Goal: Task Accomplishment & Management: Complete application form

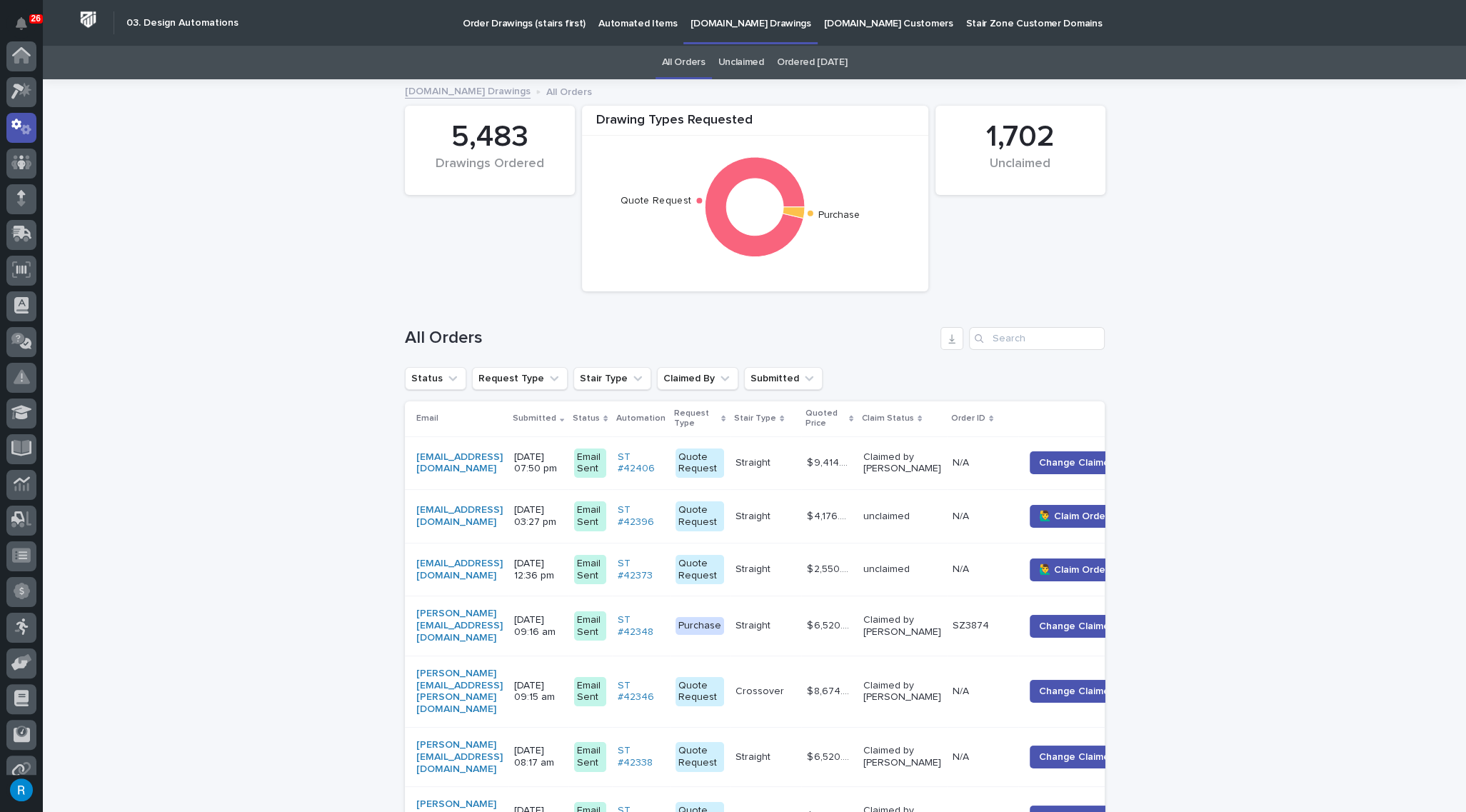
scroll to position [70, 0]
click at [690, 21] on p "[DOMAIN_NAME] Drawings" at bounding box center [750, 15] width 120 height 30
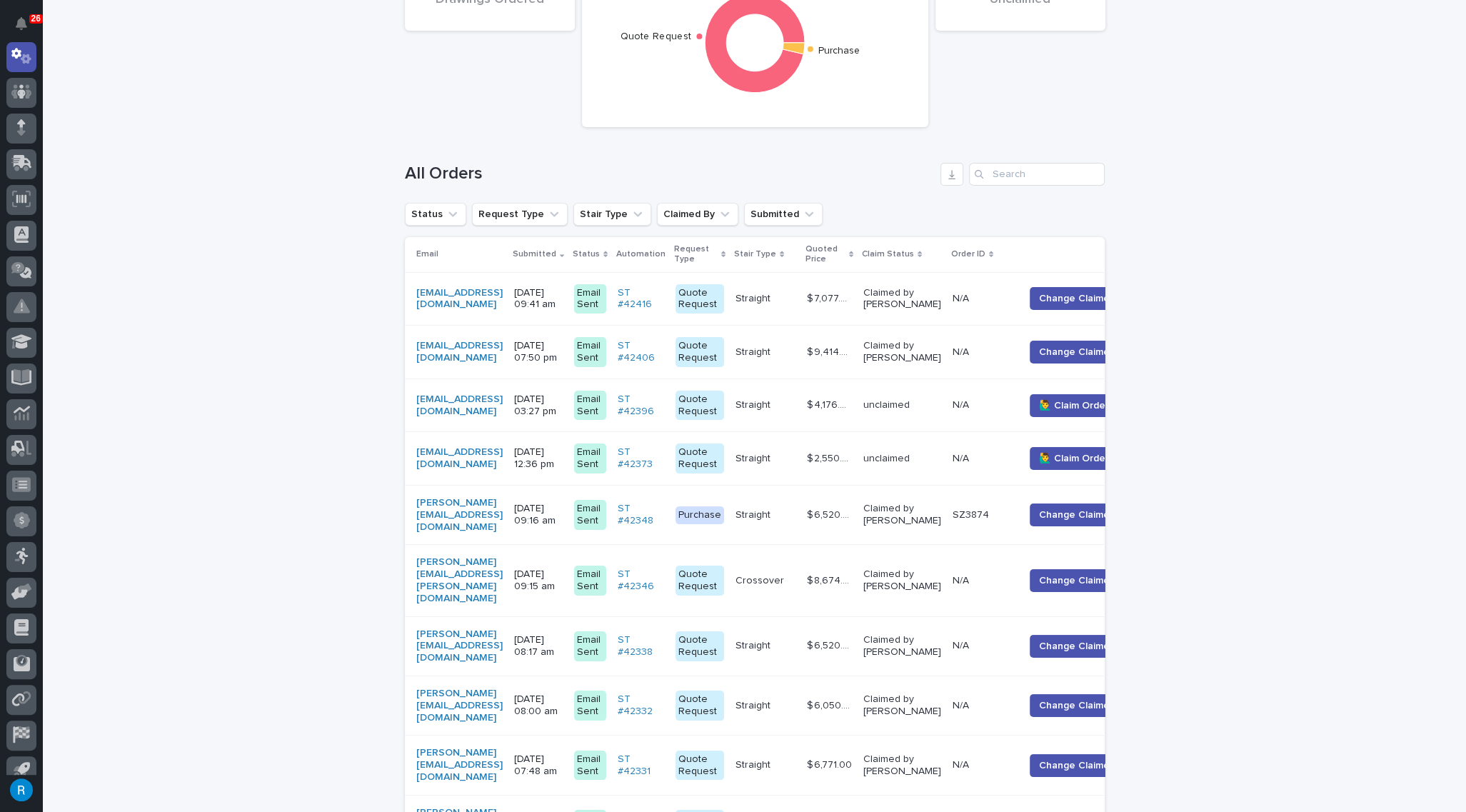
scroll to position [194, 0]
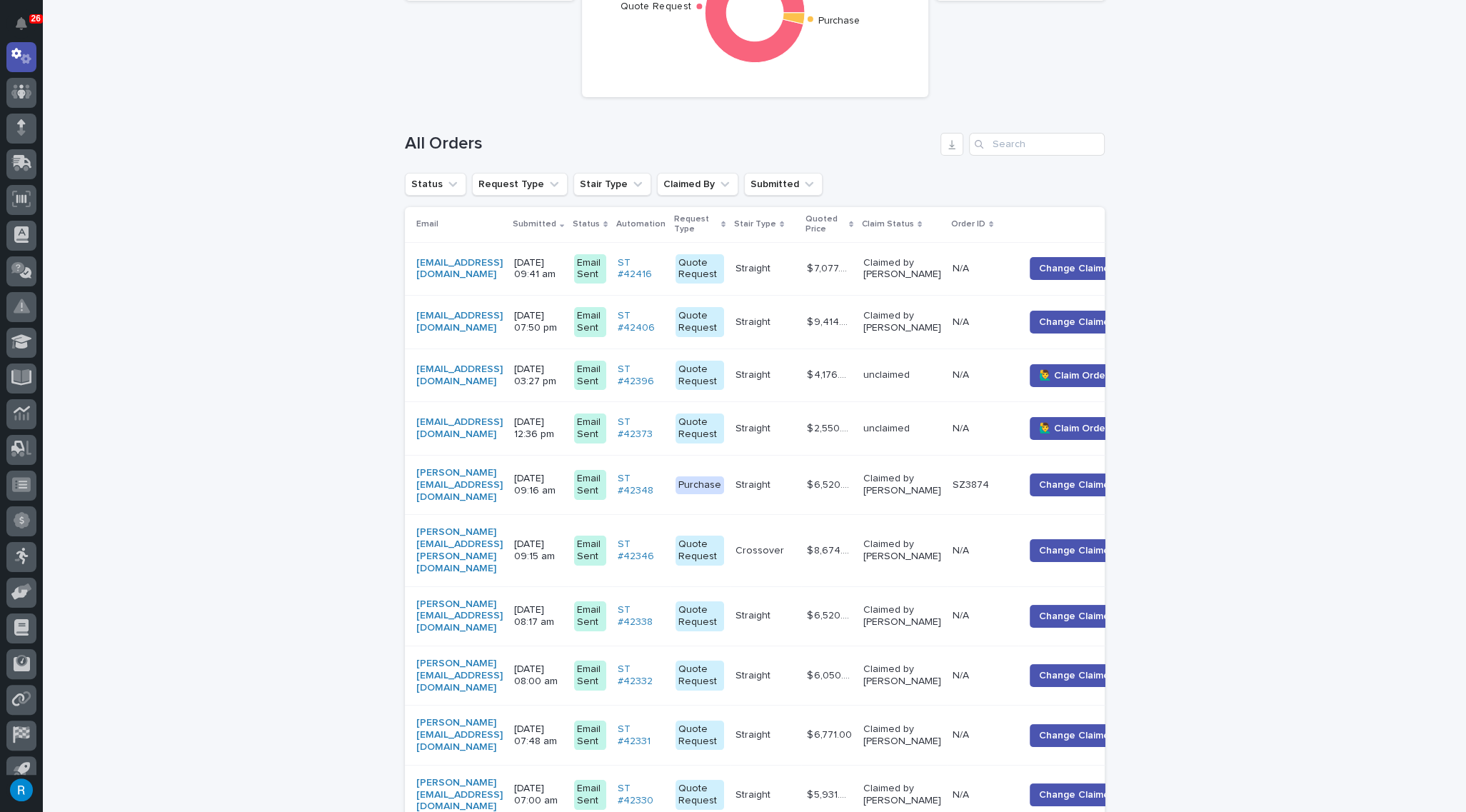
click at [1092, 377] on span "🙋‍♂️ Claim Order" at bounding box center [1073, 376] width 70 height 15
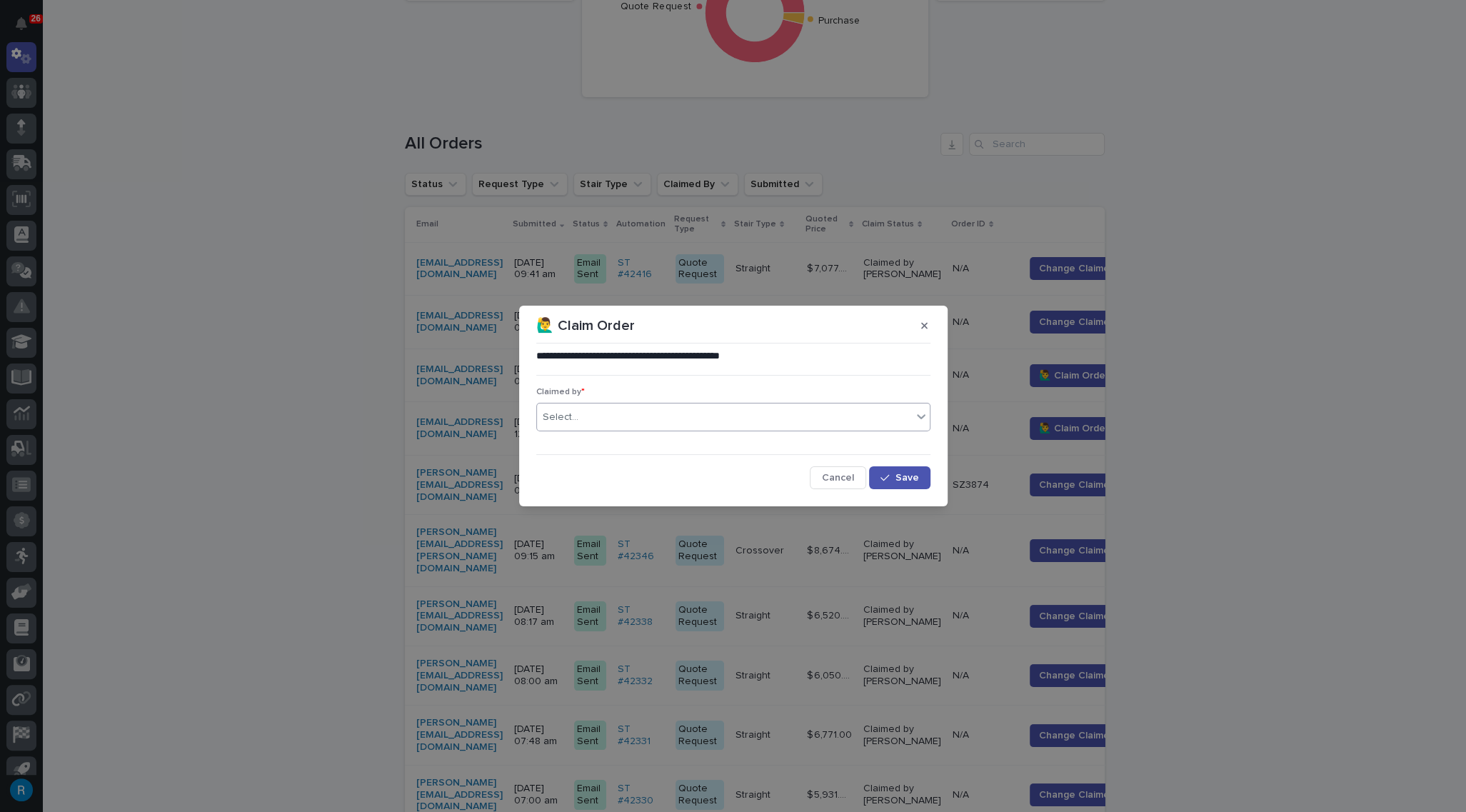
click at [604, 416] on div "Select..." at bounding box center [724, 417] width 375 height 24
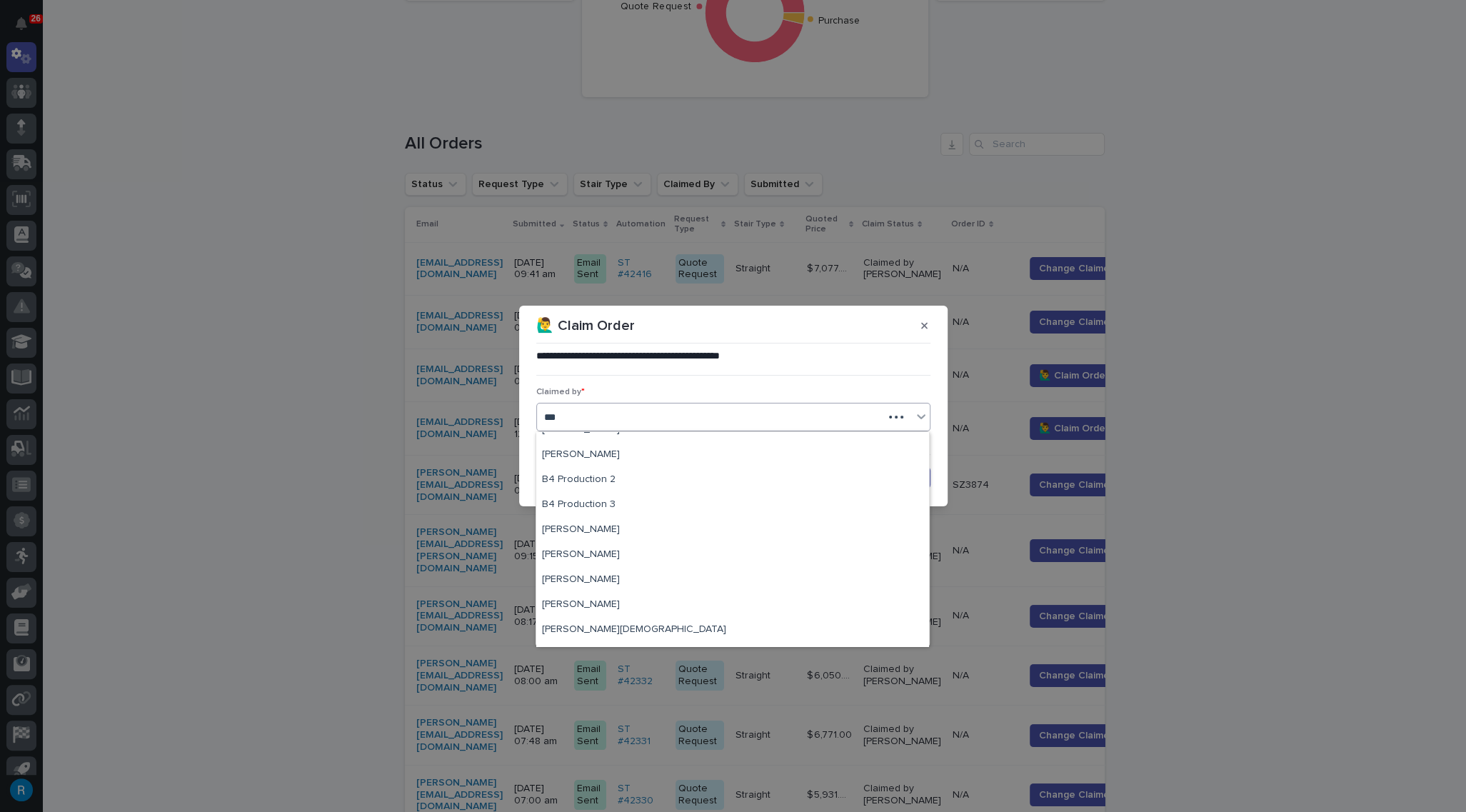
scroll to position [0, 0]
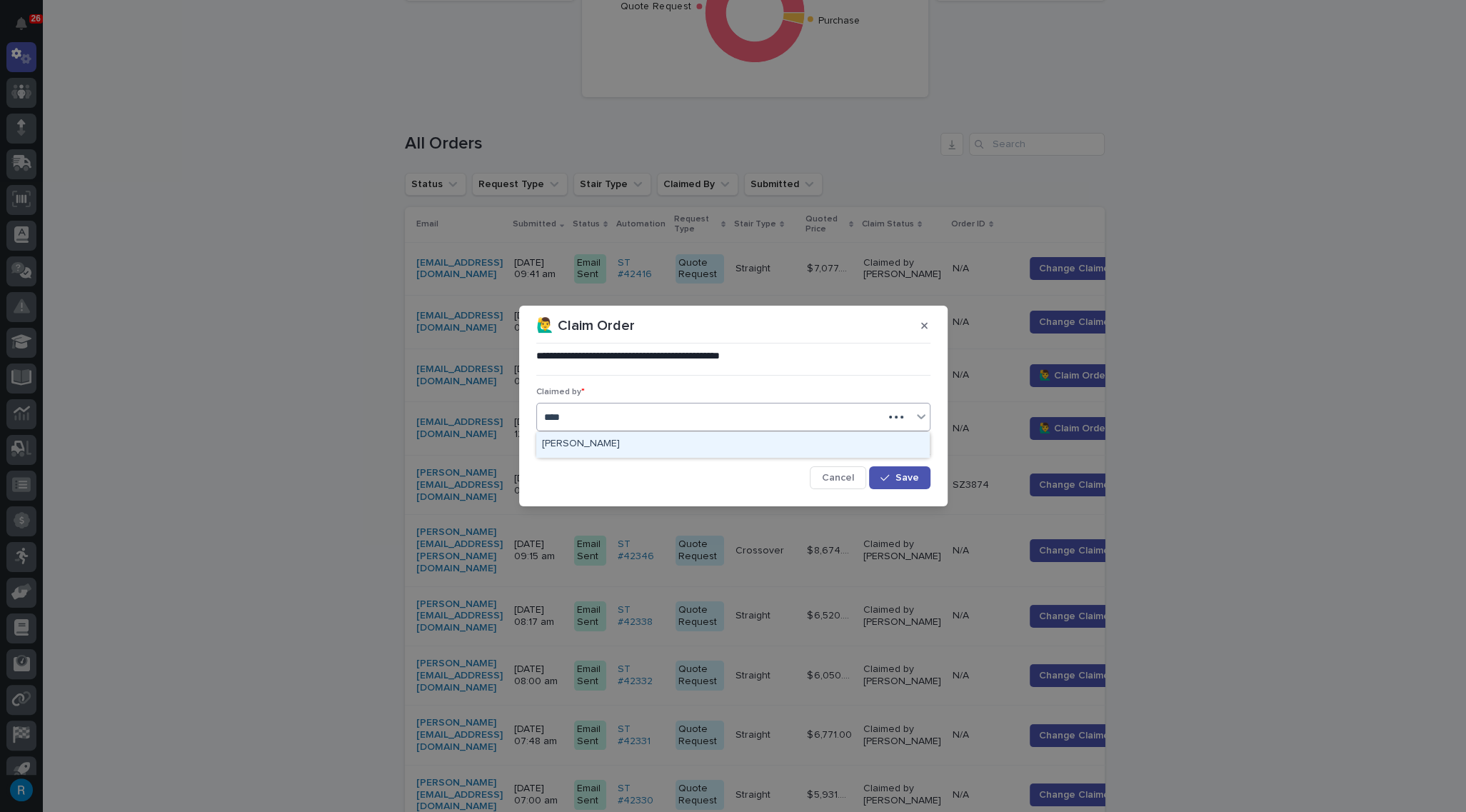
type input "*****"
click at [592, 450] on div "[PERSON_NAME]" at bounding box center [733, 443] width 393 height 25
click at [893, 481] on div "button" at bounding box center [888, 477] width 15 height 10
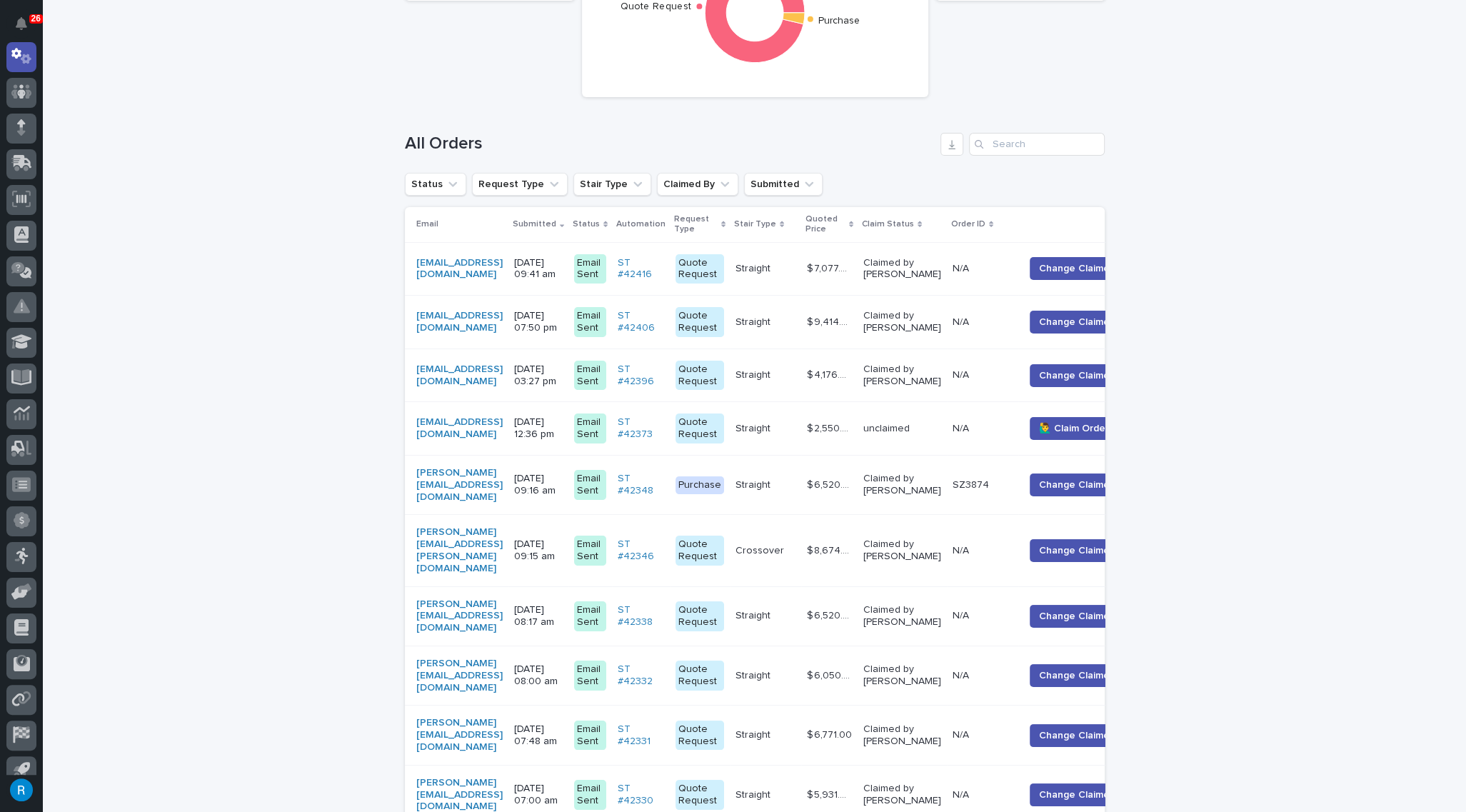
click at [503, 376] on div "benl@bunkscc.com" at bounding box center [459, 375] width 87 height 25
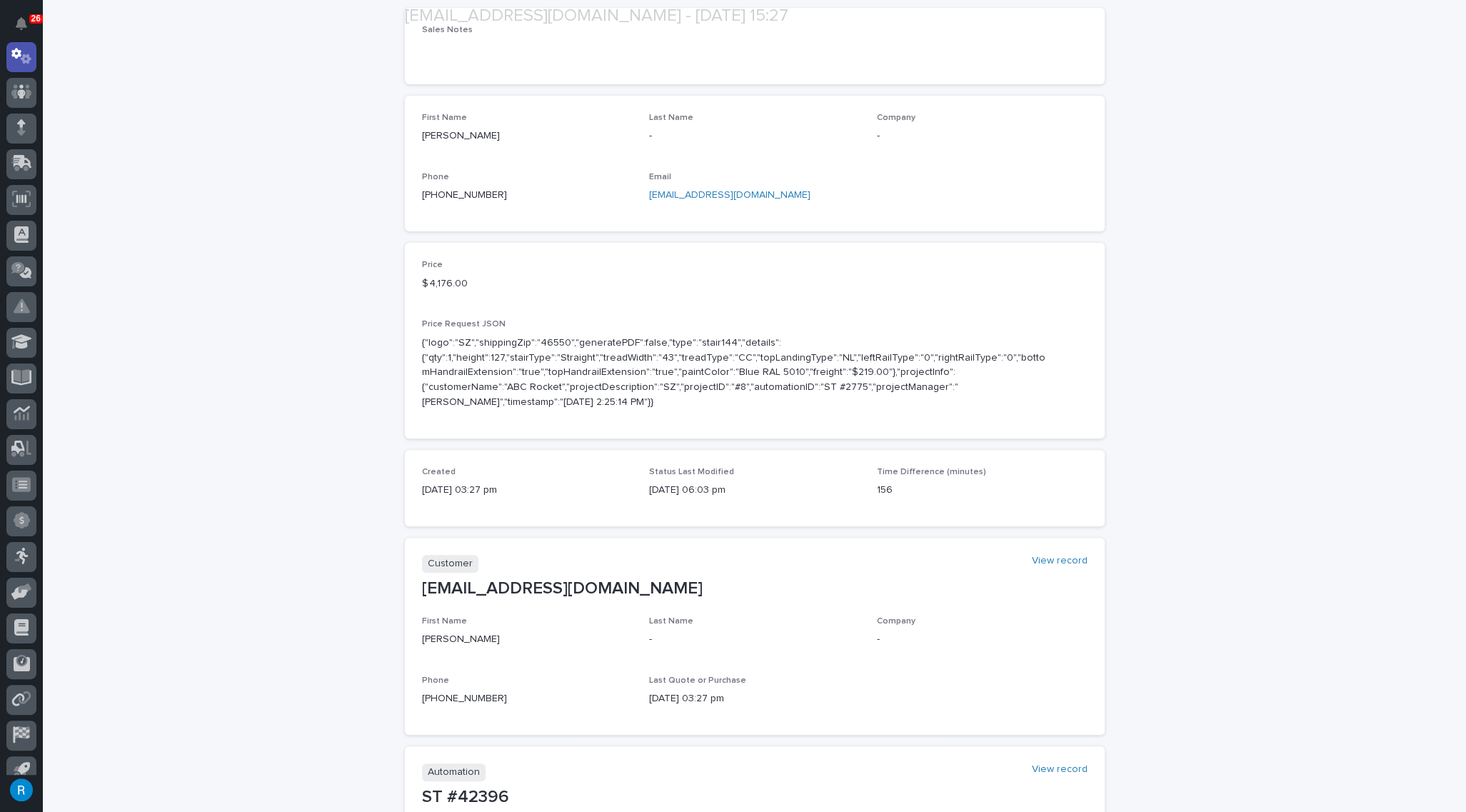
scroll to position [305, 0]
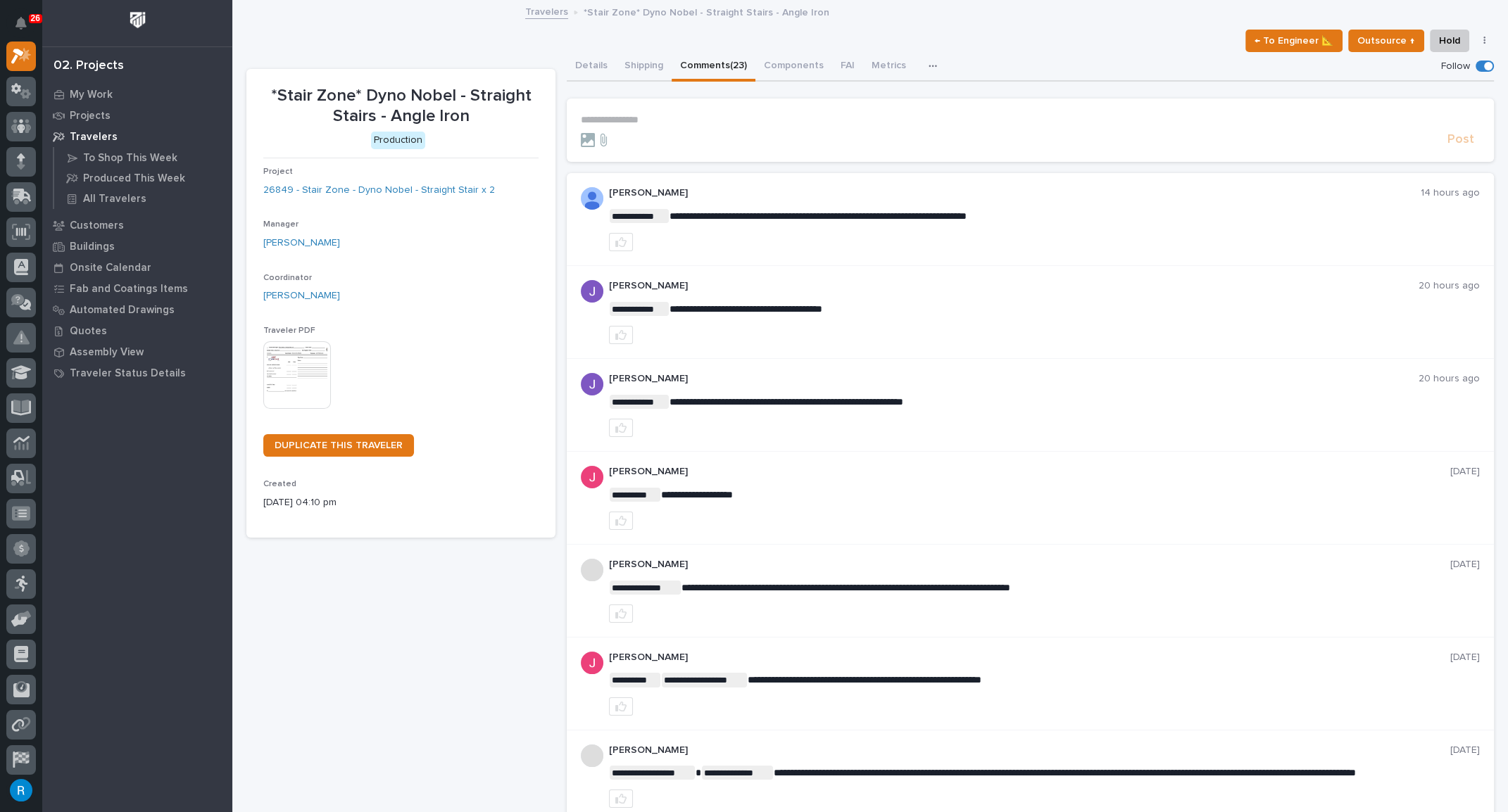
click at [590, 121] on p "**********" at bounding box center [1029, 120] width 899 height 12
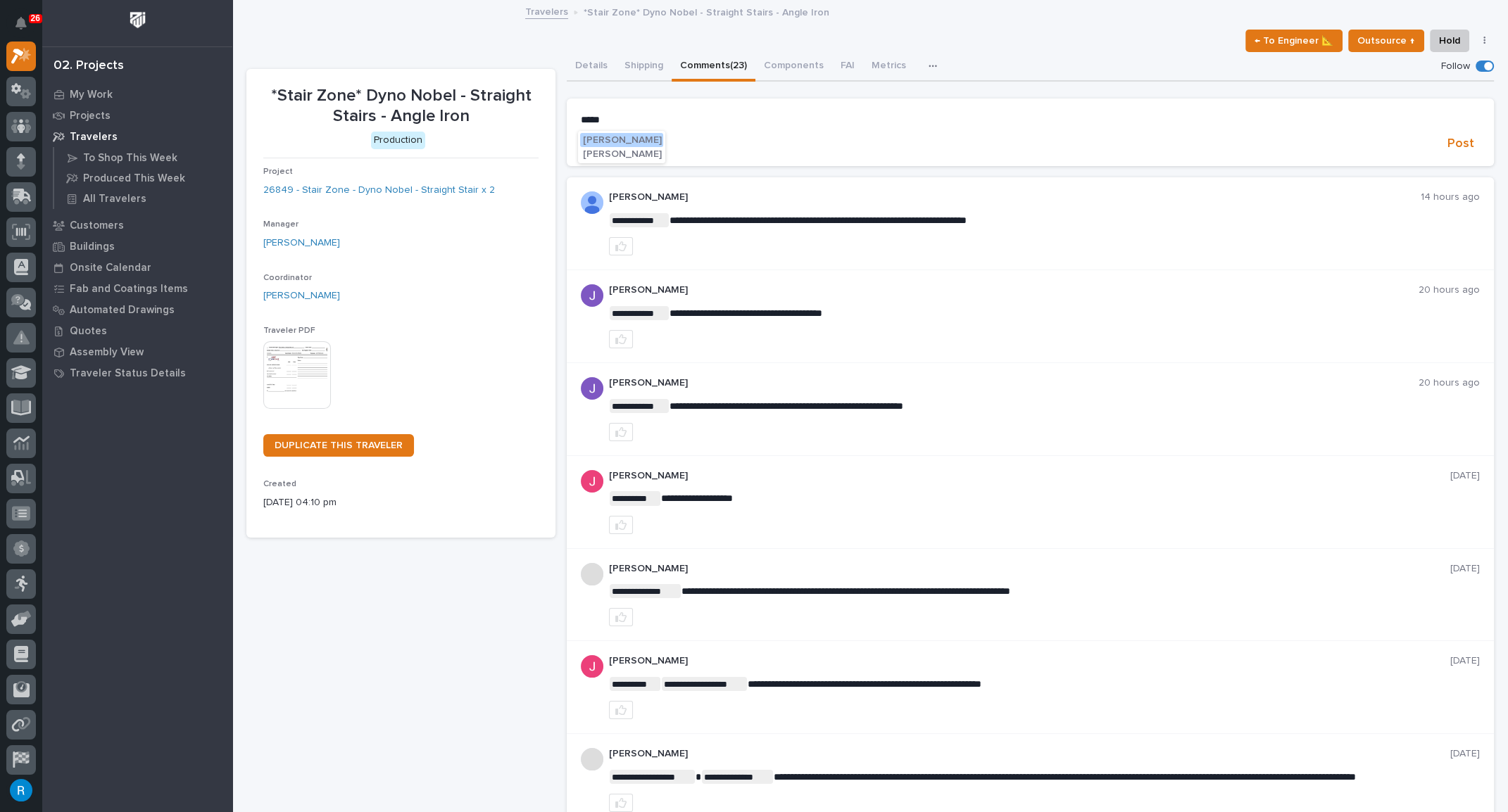
click at [624, 143] on span "[PERSON_NAME]" at bounding box center [622, 139] width 79 height 10
click at [651, 120] on p "**********" at bounding box center [1029, 121] width 899 height 14
click at [1453, 142] on span "Post" at bounding box center [1460, 146] width 27 height 16
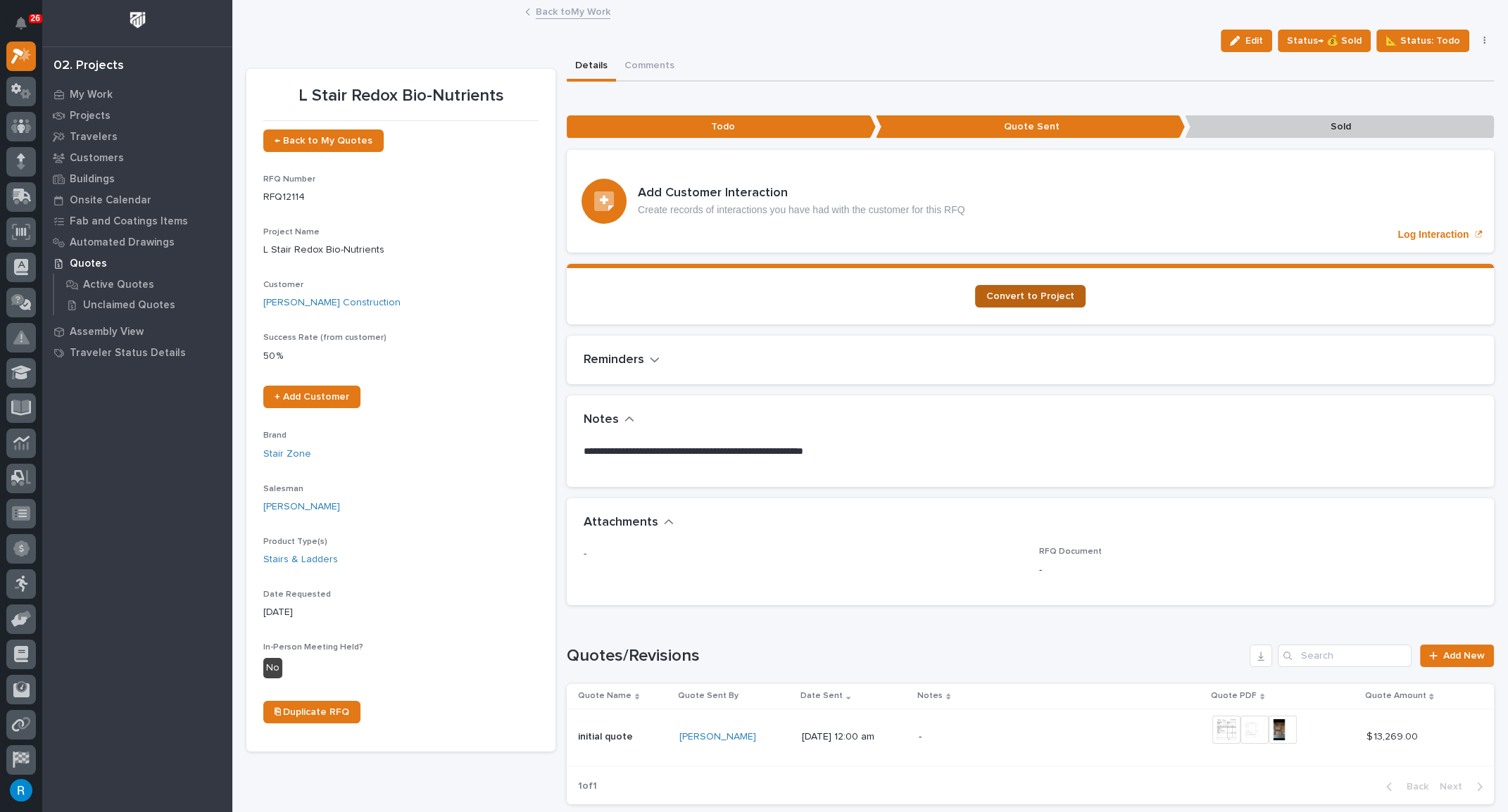
click at [1012, 293] on span "Convert to Project" at bounding box center [1030, 296] width 88 height 10
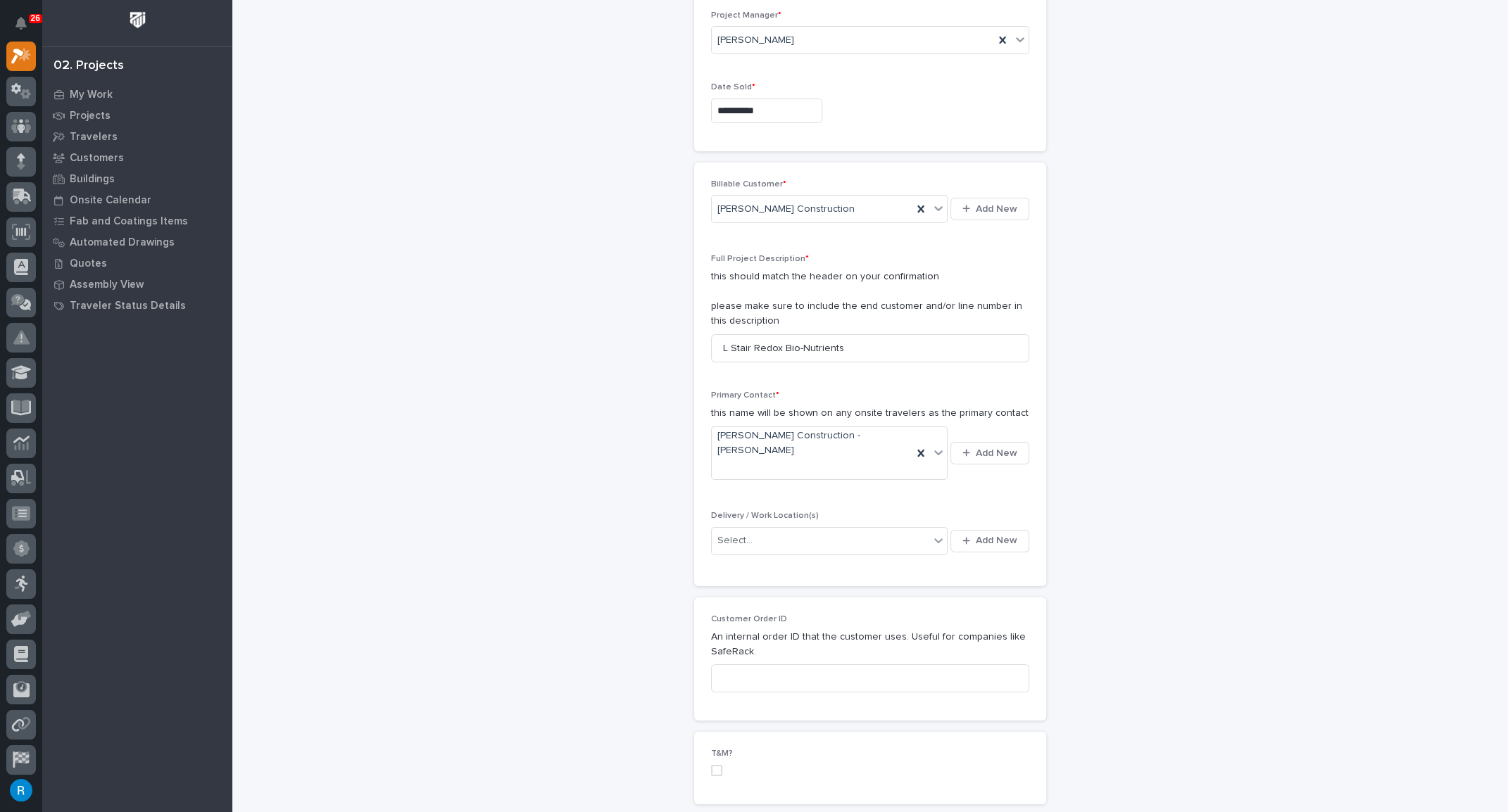
scroll to position [192, 0]
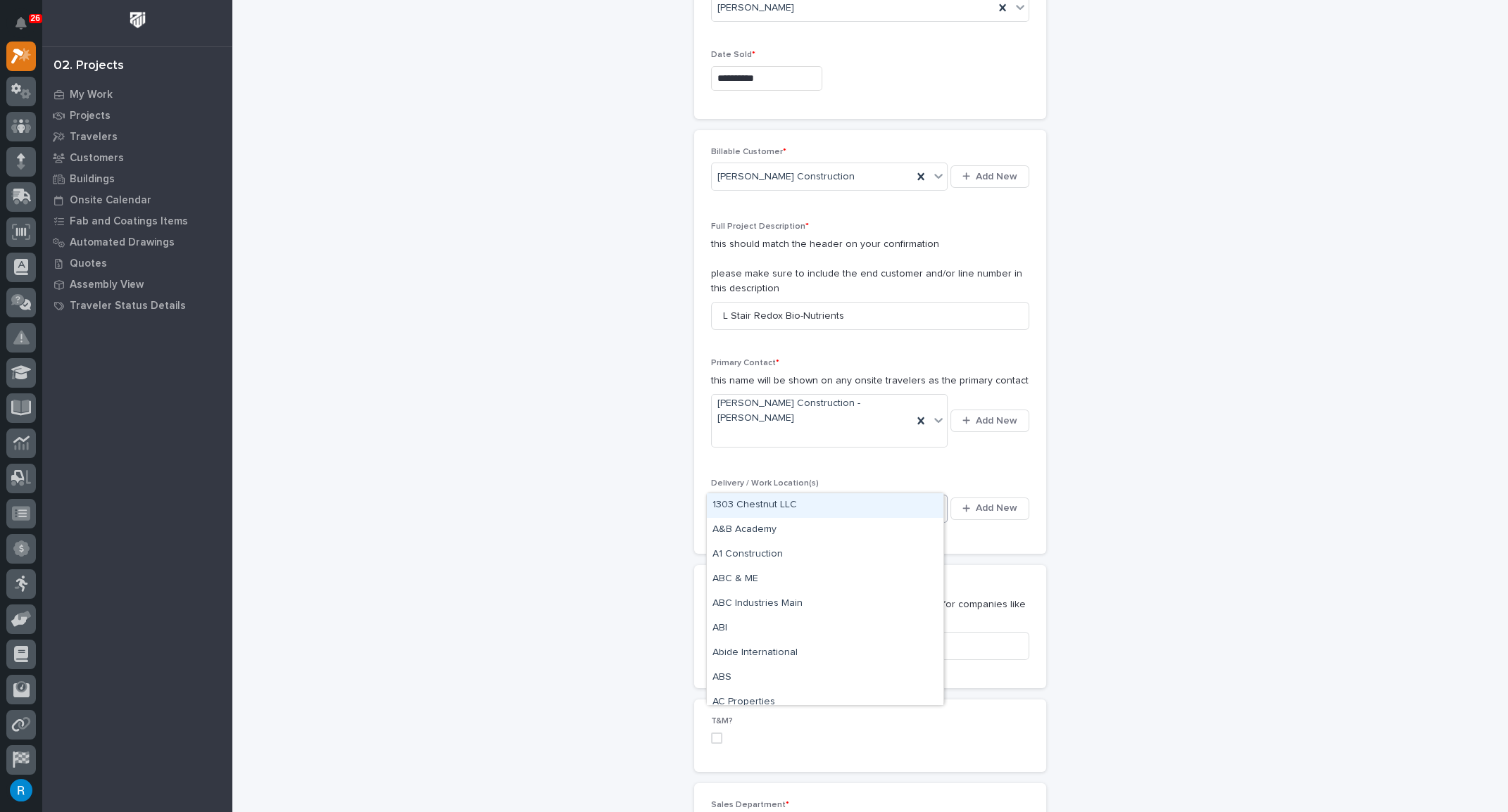
click at [865, 496] on div "Select..." at bounding box center [821, 508] width 218 height 23
type input "****"
click at [794, 506] on div "[PERSON_NAME] Construction" at bounding box center [824, 504] width 237 height 24
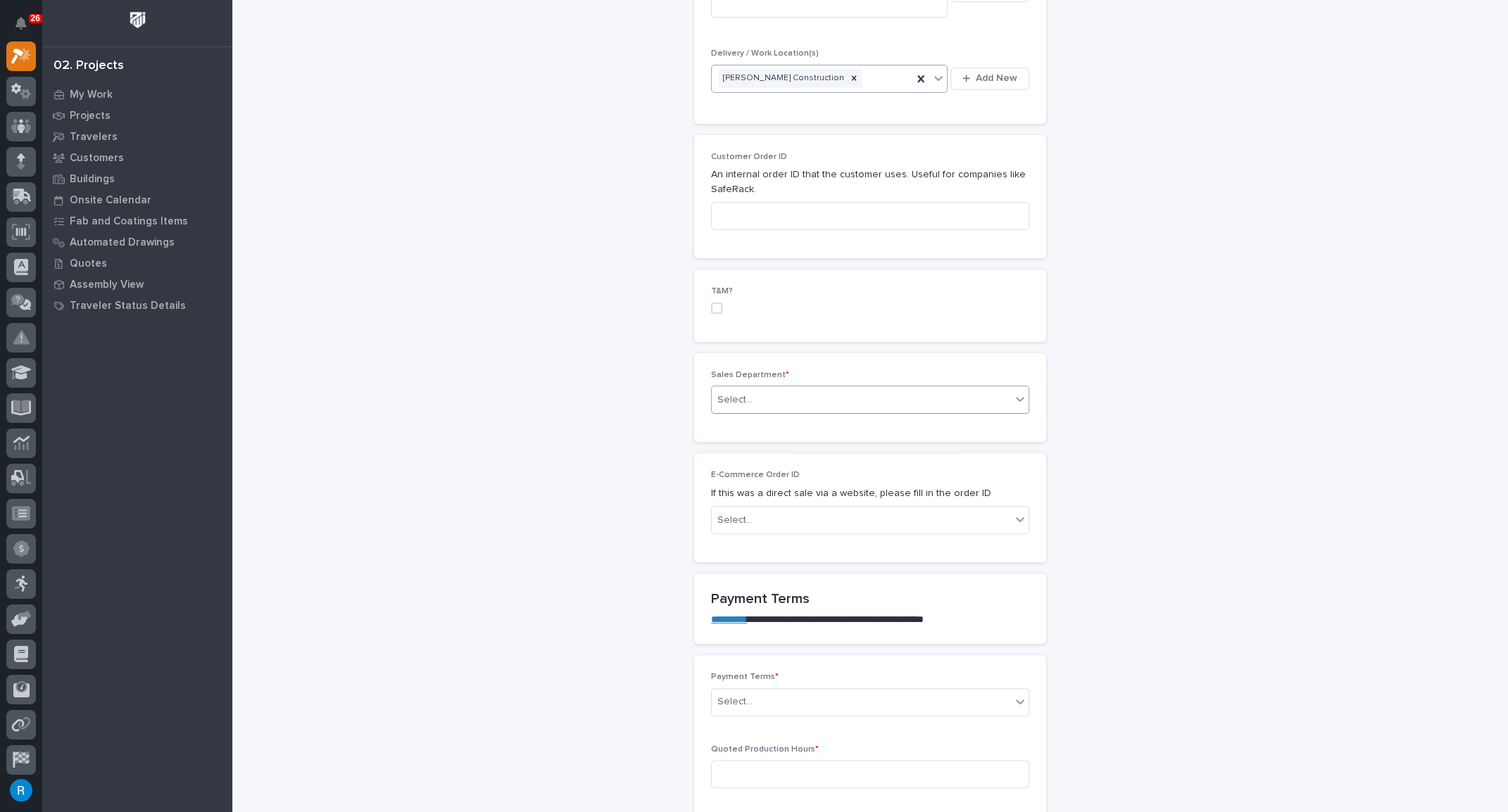
scroll to position [639, 0]
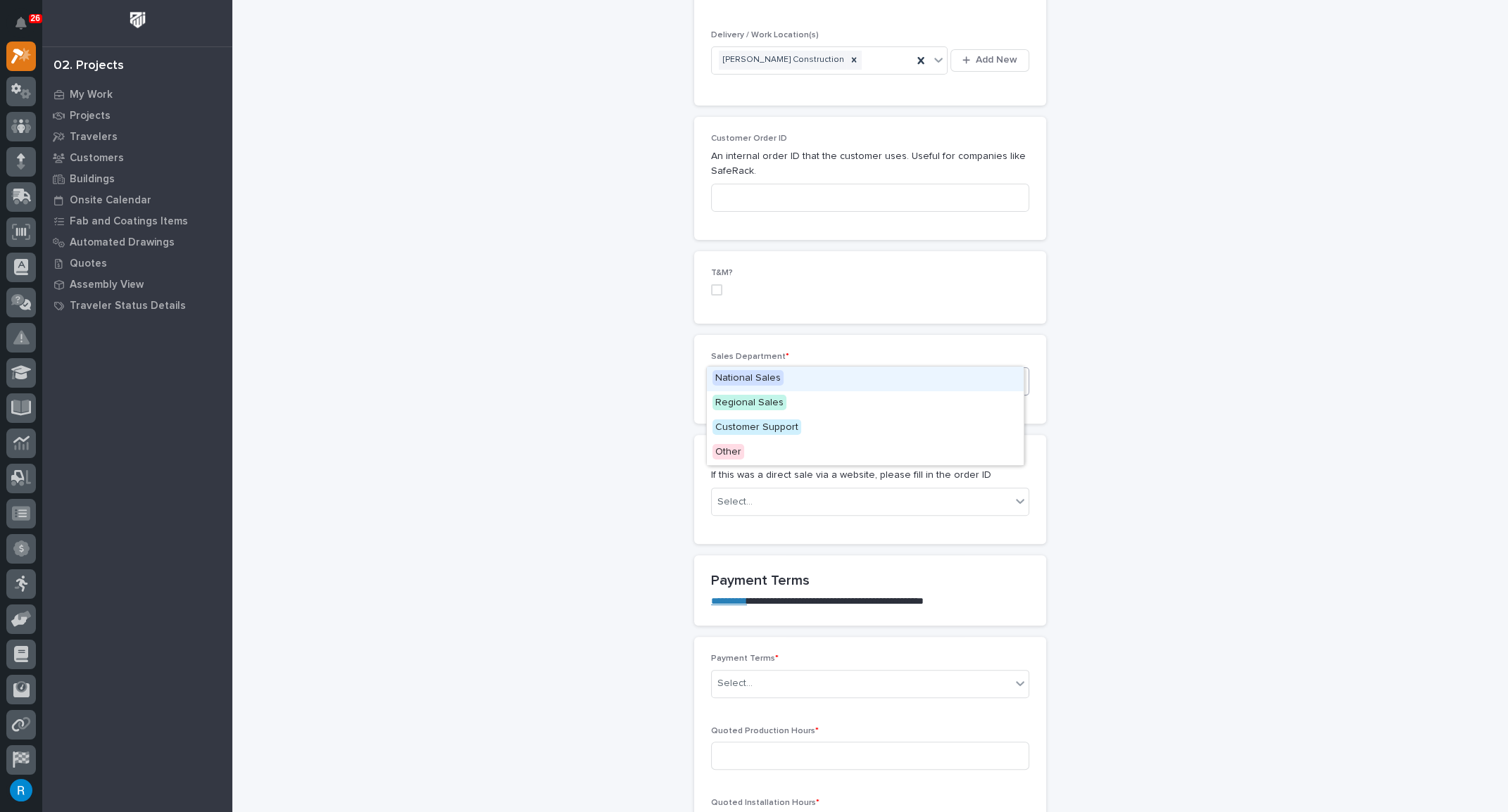
click at [777, 370] on div "Select..." at bounding box center [861, 382] width 299 height 23
click at [739, 374] on span "National Sales" at bounding box center [748, 378] width 71 height 15
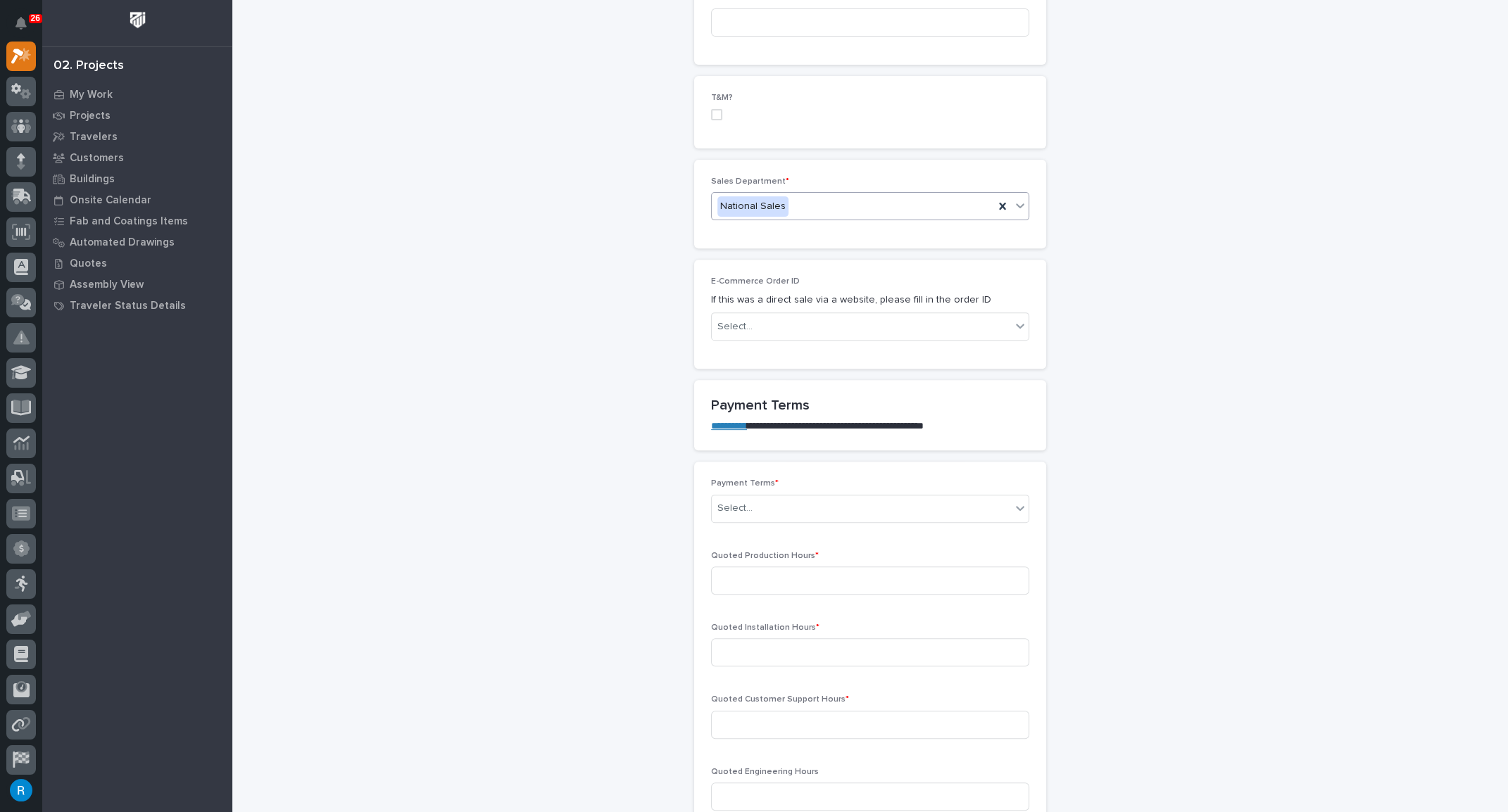
scroll to position [831, 0]
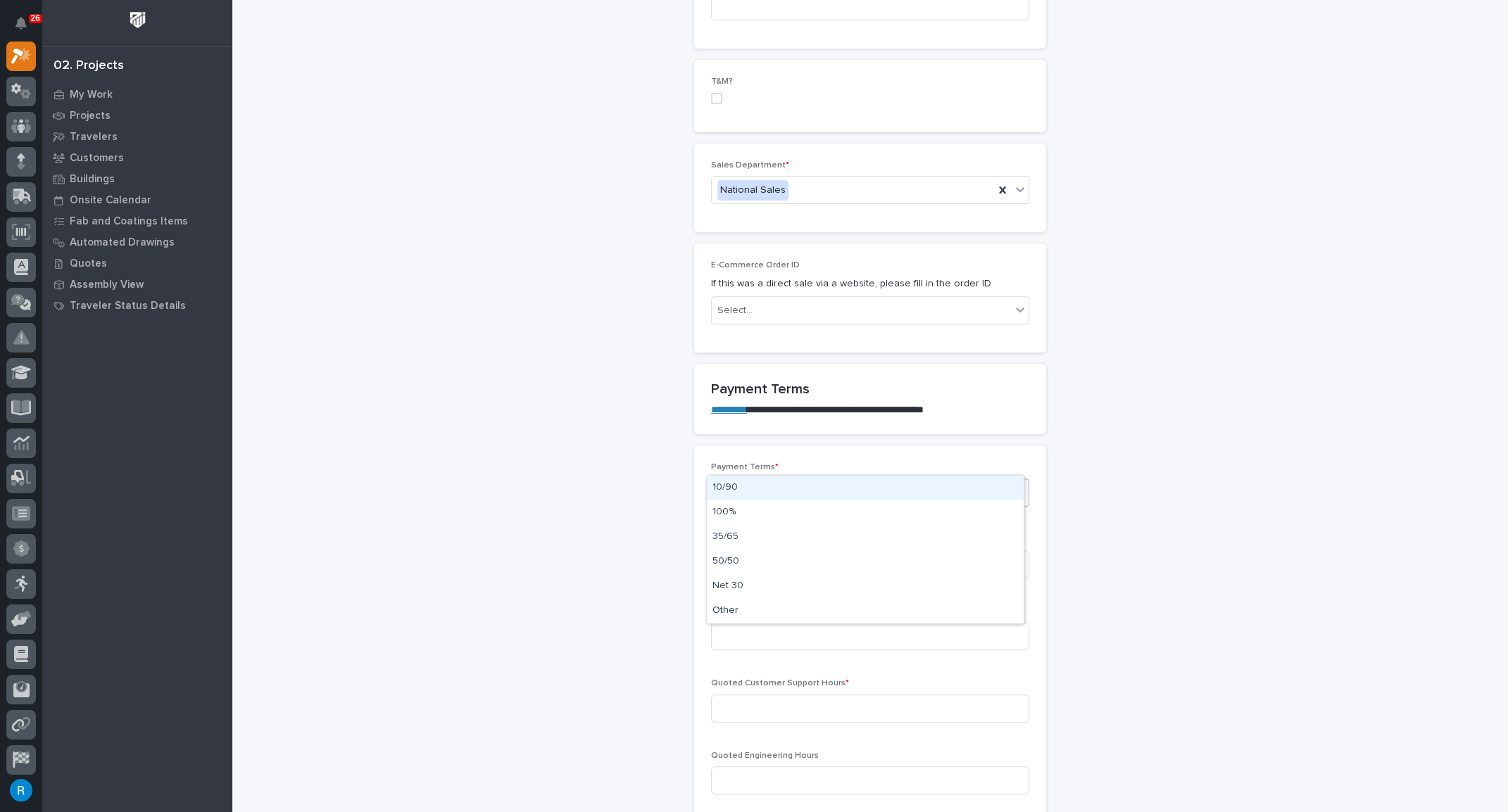
click at [781, 480] on div "Select..." at bounding box center [861, 492] width 299 height 23
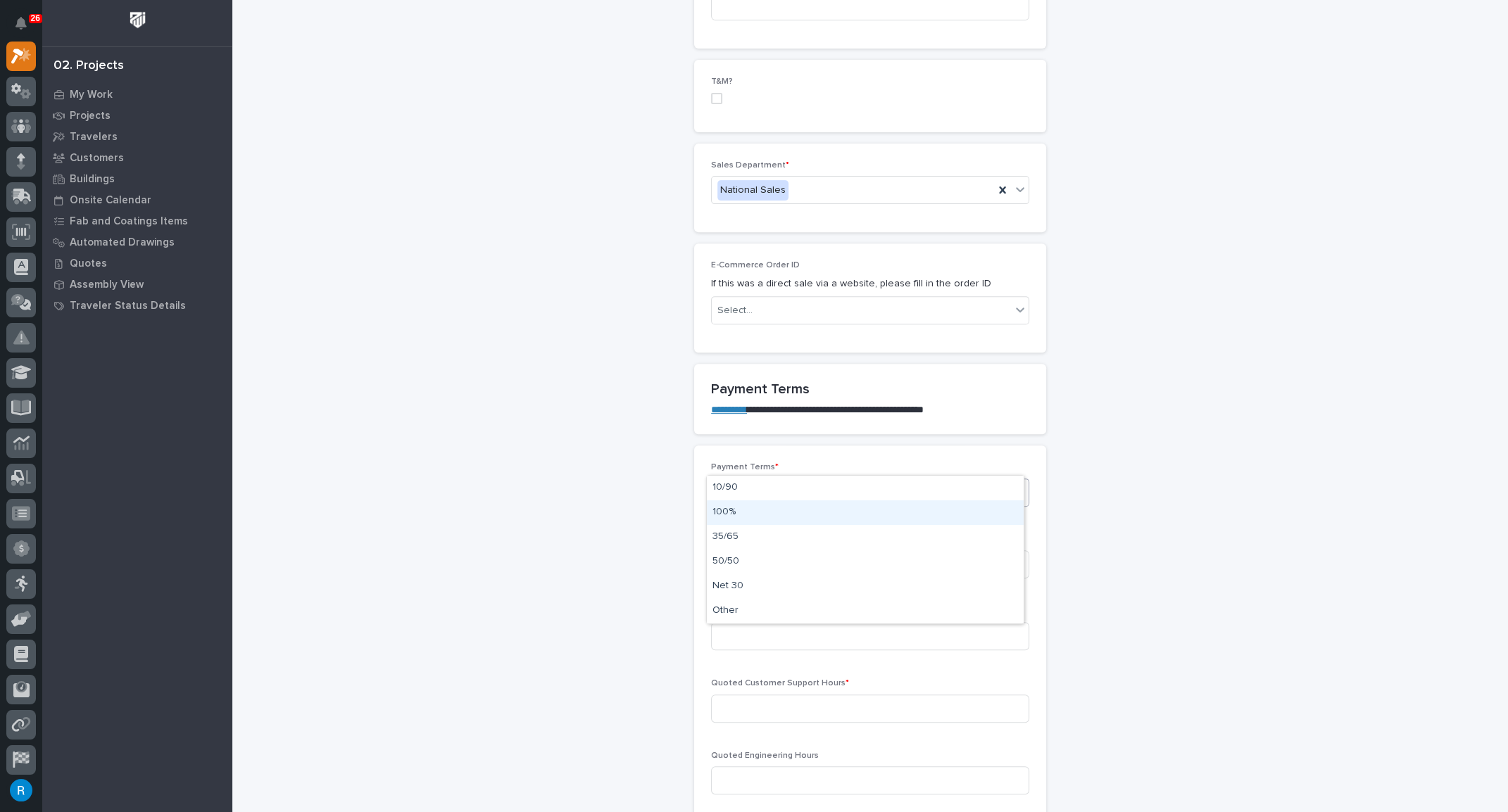
click at [723, 511] on div "100%" at bounding box center [865, 512] width 317 height 24
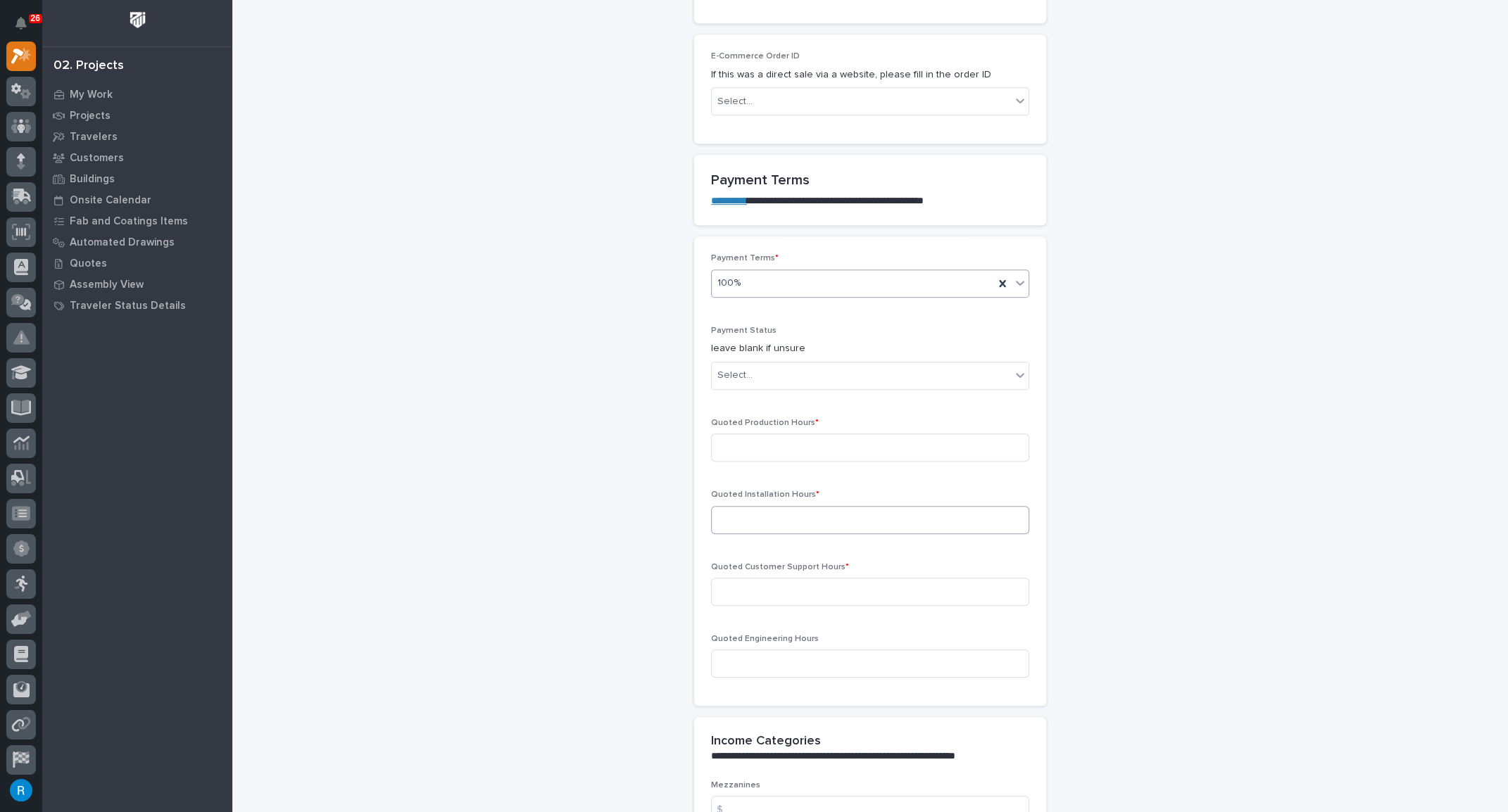
scroll to position [1068, 0]
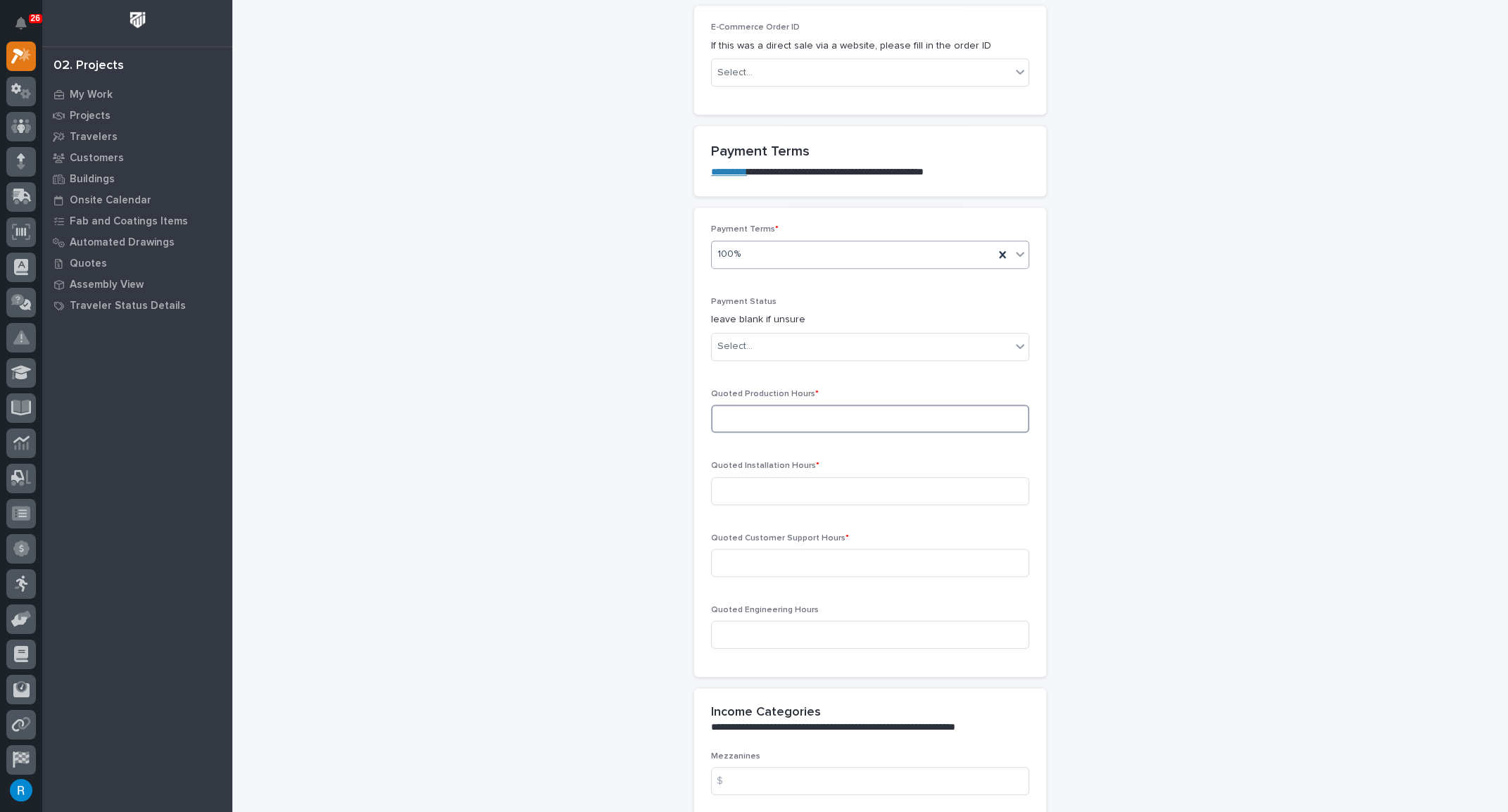
click at [727, 405] on input at bounding box center [870, 418] width 319 height 28
click at [723, 405] on input at bounding box center [870, 418] width 319 height 28
type input "62"
click at [740, 477] on input at bounding box center [870, 490] width 319 height 28
type input "0"
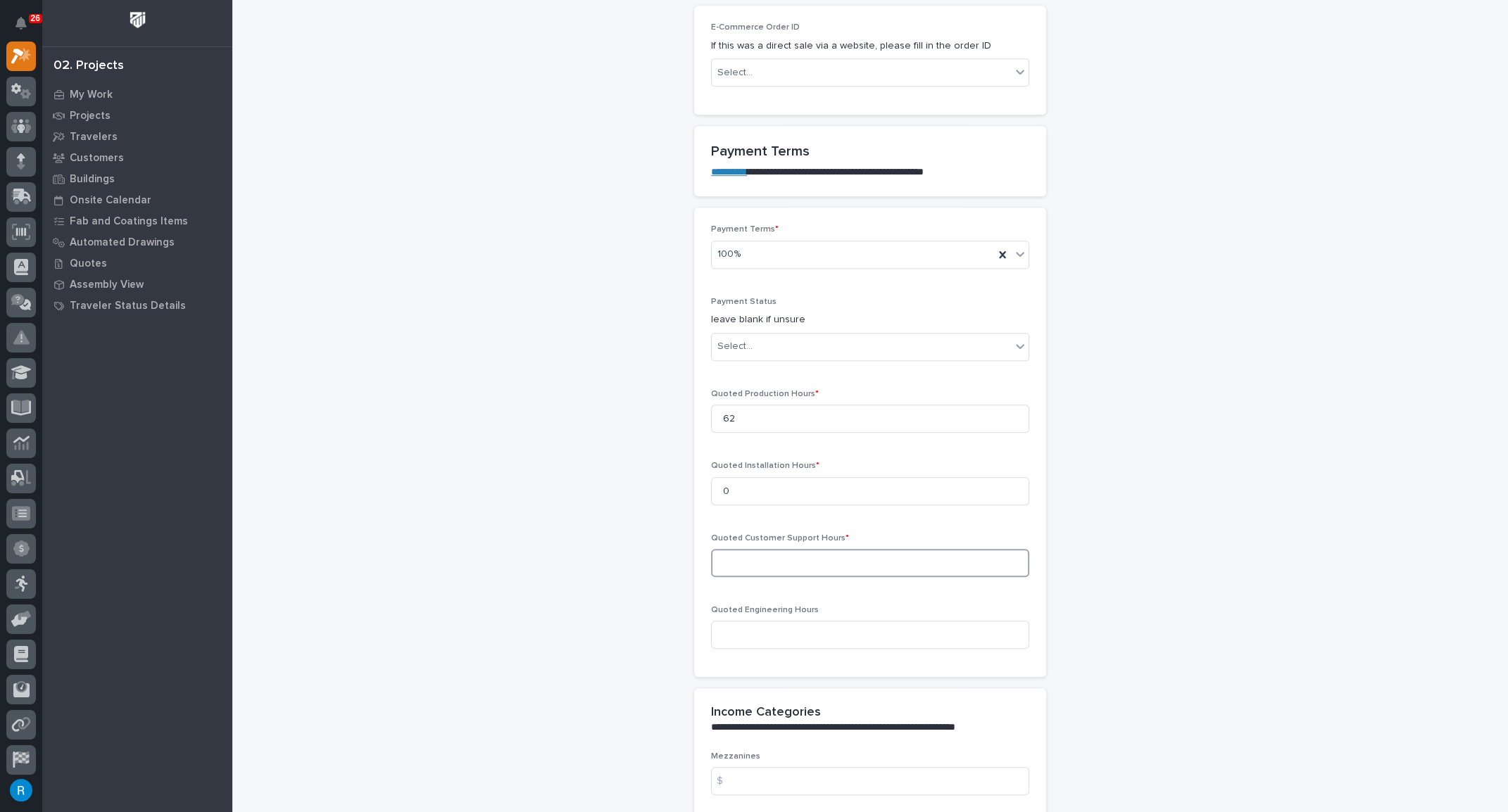
click at [724, 549] on input at bounding box center [870, 562] width 319 height 28
type input "0"
click at [732, 620] on input at bounding box center [870, 634] width 319 height 28
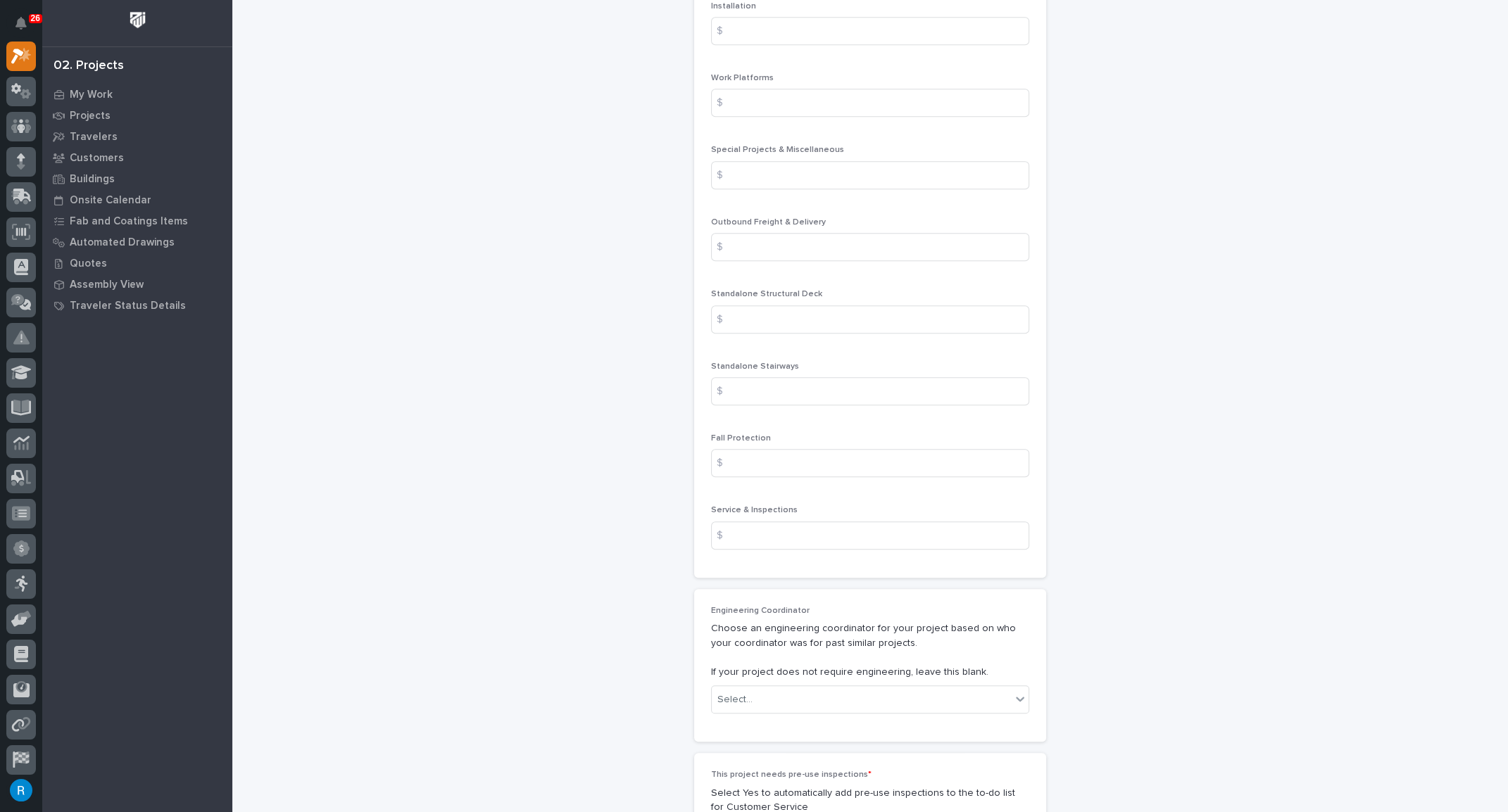
scroll to position [1964, 0]
type input "0"
click at [742, 376] on input at bounding box center [870, 389] width 319 height 28
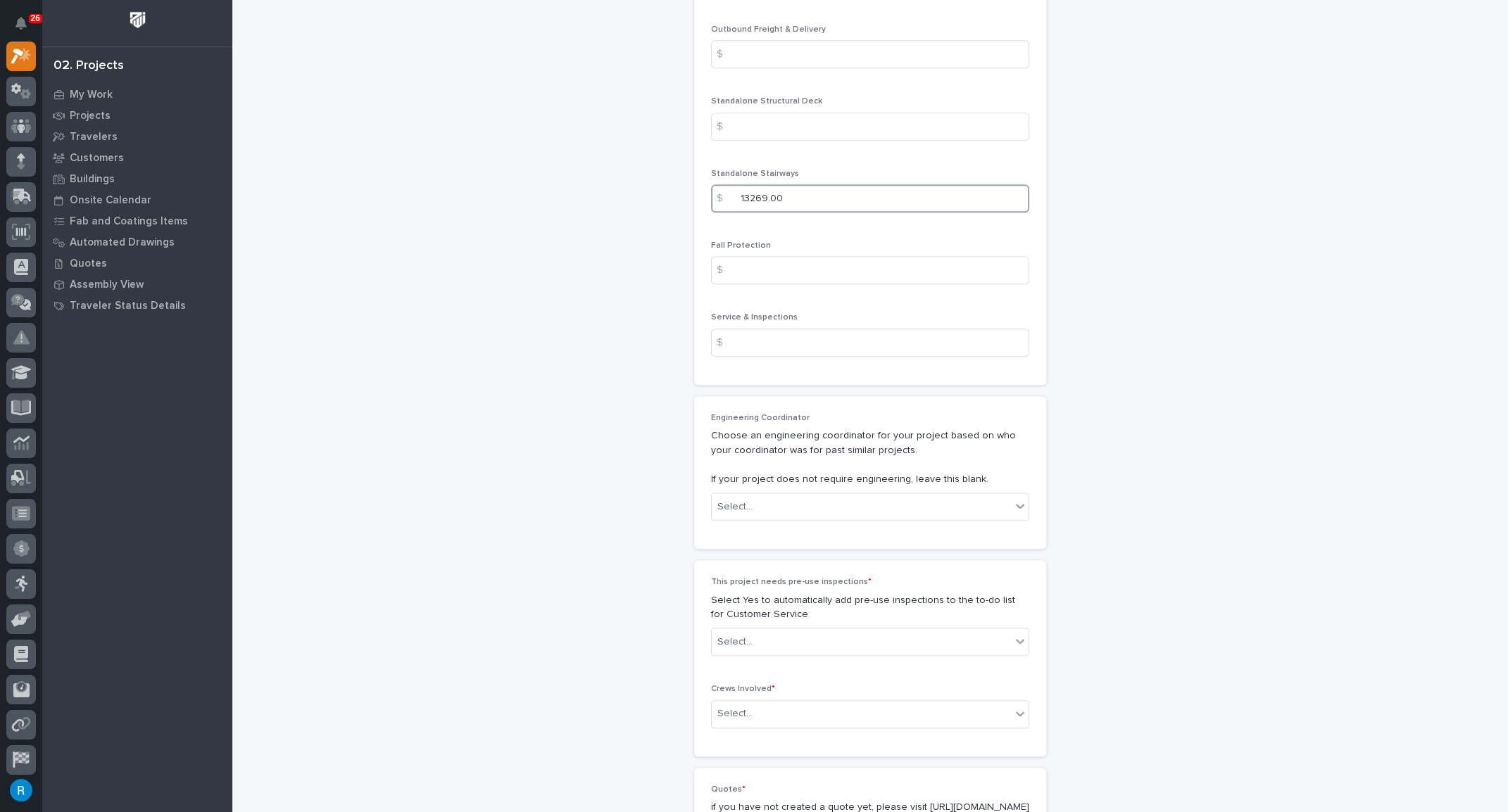
scroll to position [2155, 0]
type input "13269.00"
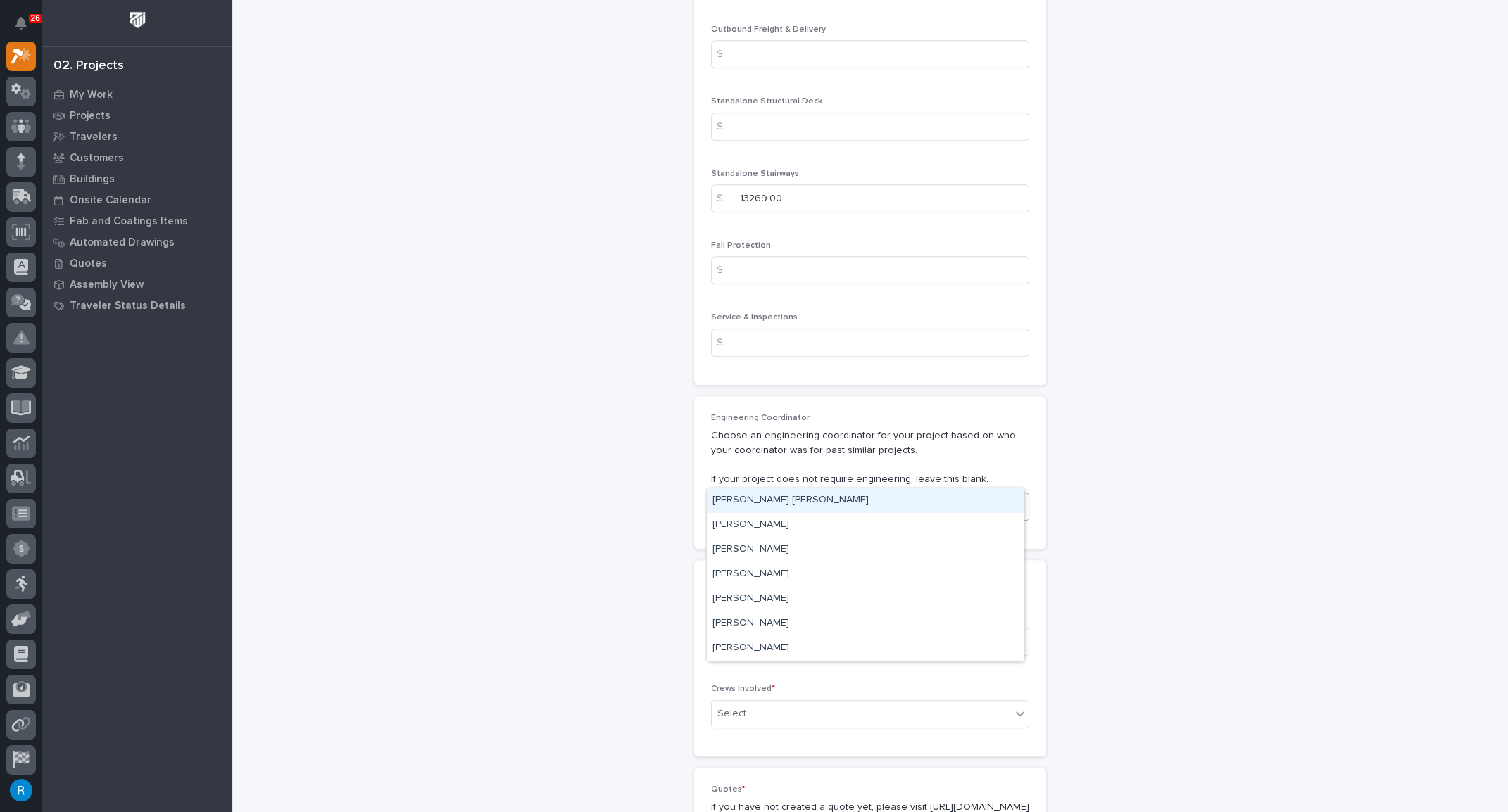
click at [794, 495] on div "Select..." at bounding box center [861, 507] width 299 height 23
click at [746, 641] on div "Wynne Hochstetler" at bounding box center [865, 647] width 317 height 24
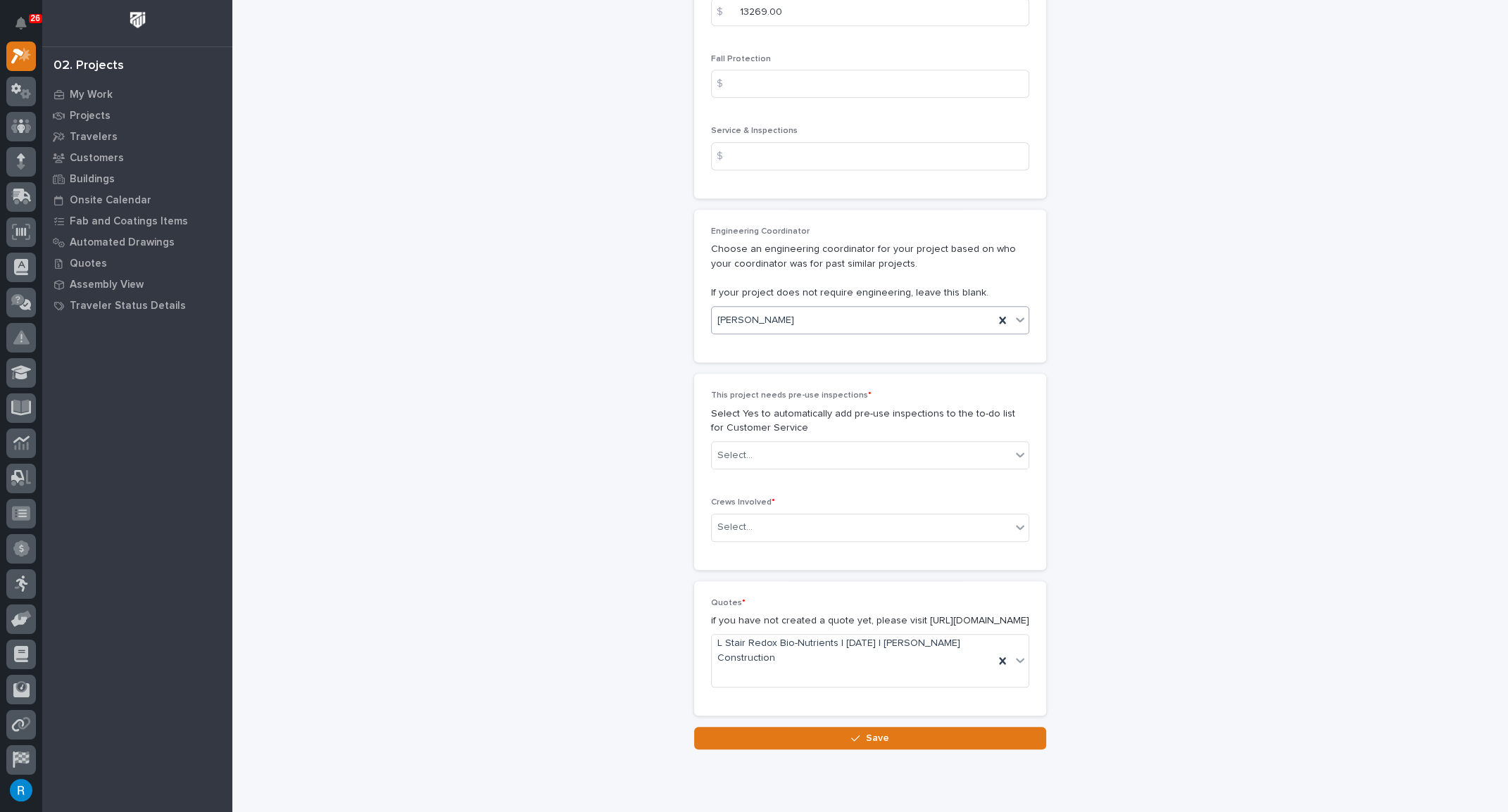
scroll to position [2348, 0]
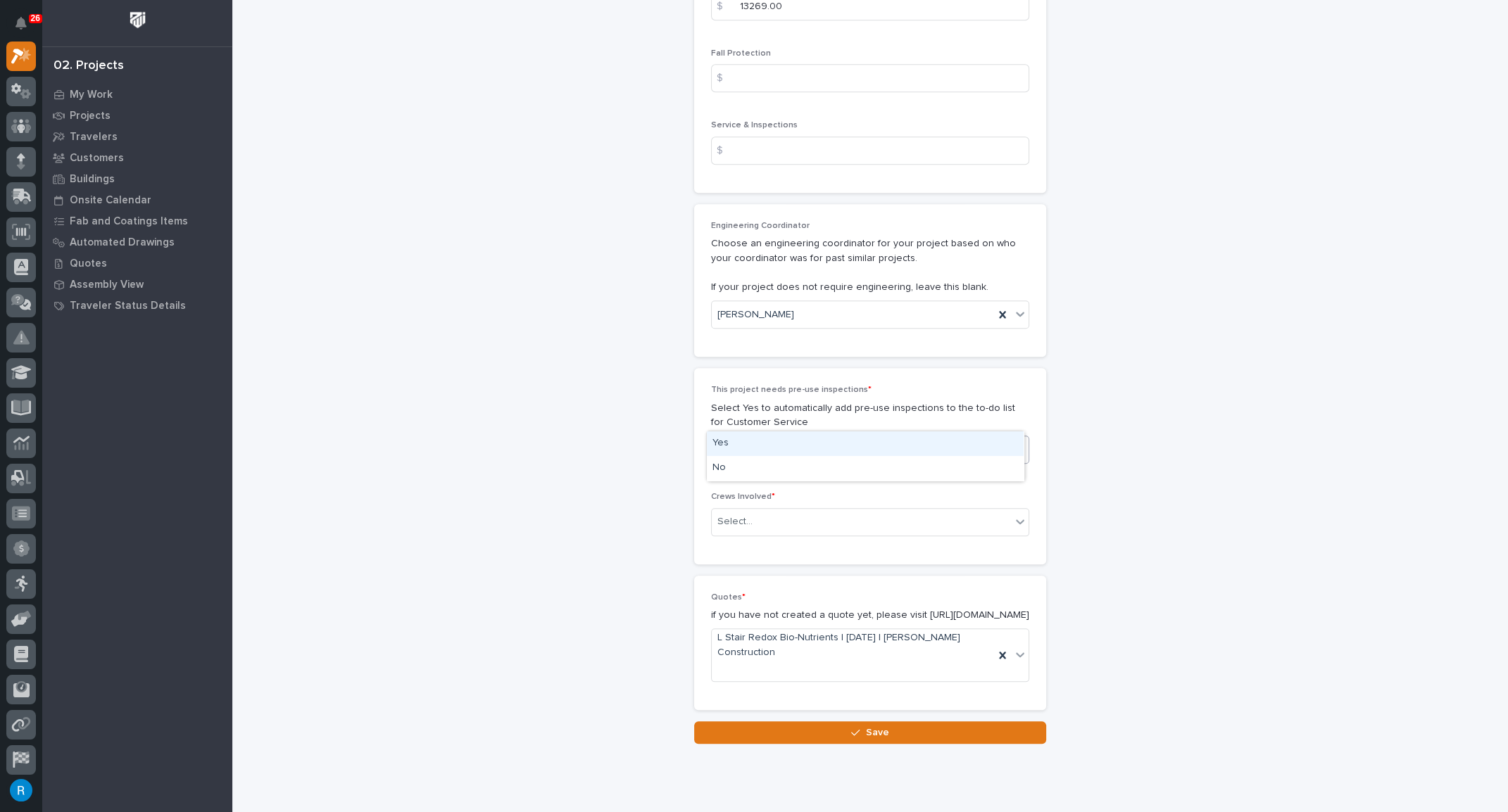
click at [758, 438] on div "Select..." at bounding box center [861, 450] width 299 height 23
click at [716, 464] on div "No" at bounding box center [865, 468] width 317 height 24
click at [750, 510] on div "Select..." at bounding box center [861, 522] width 299 height 23
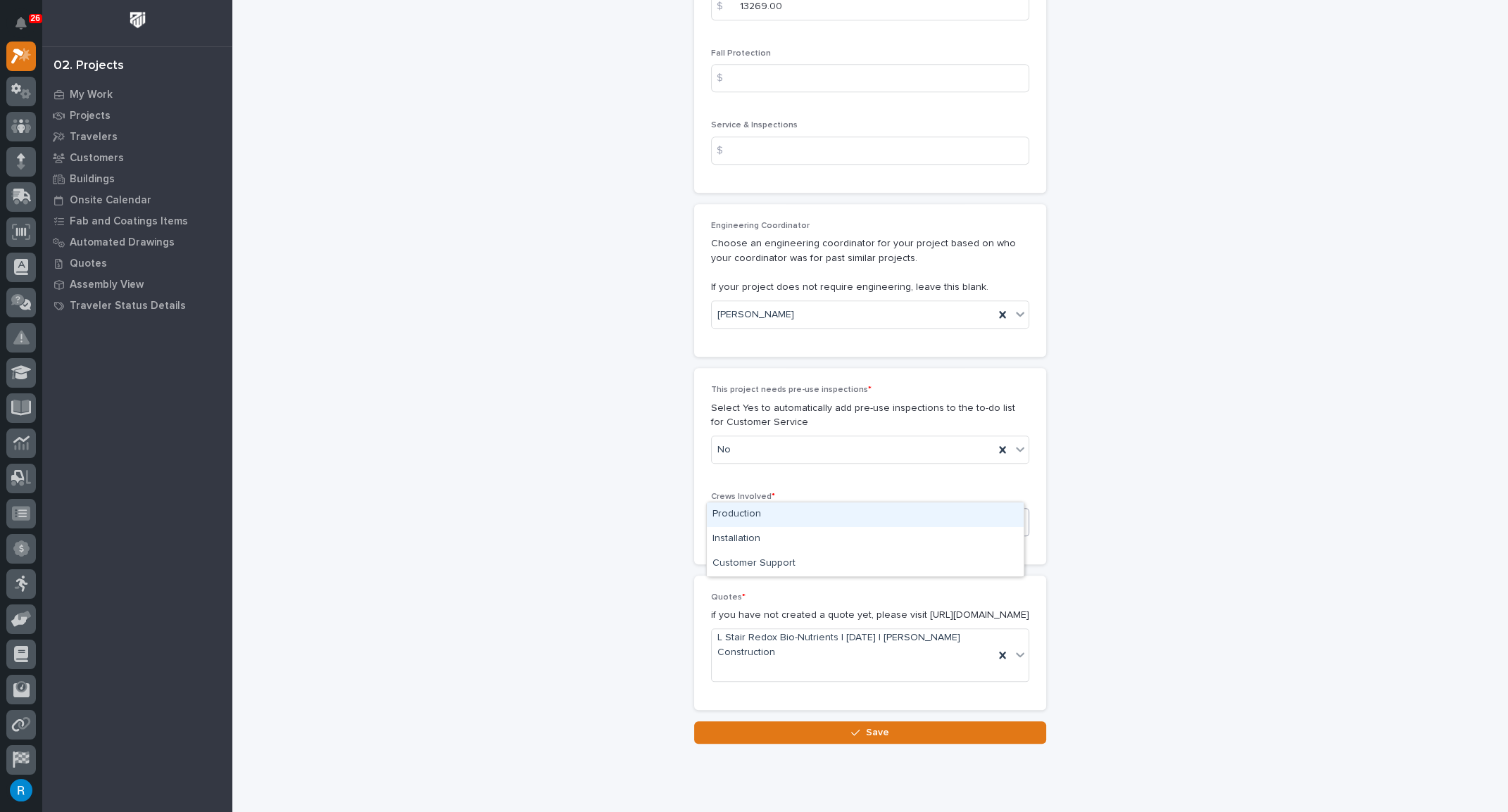
click at [739, 516] on div "Production" at bounding box center [865, 514] width 317 height 24
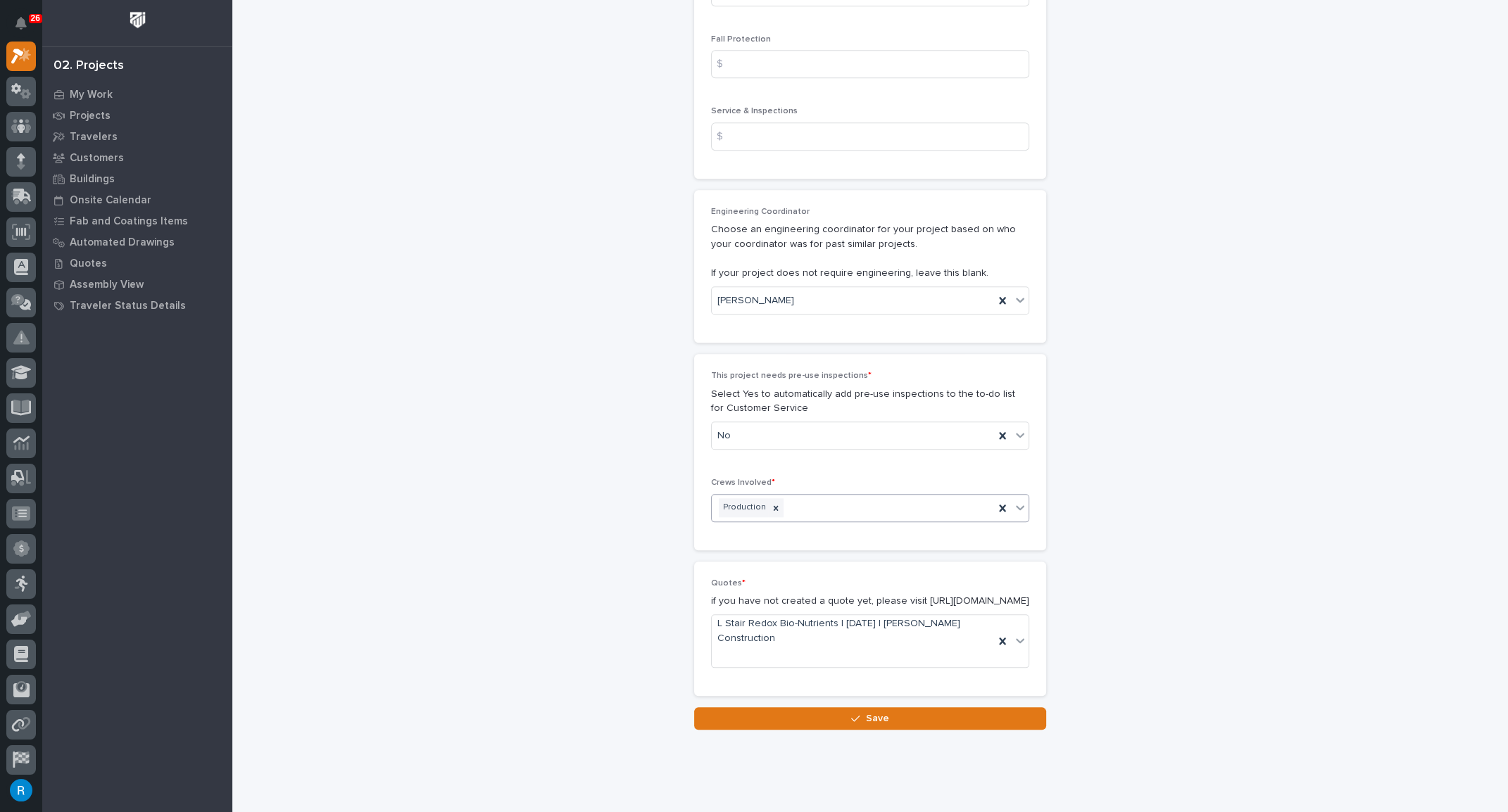
scroll to position [2369, 0]
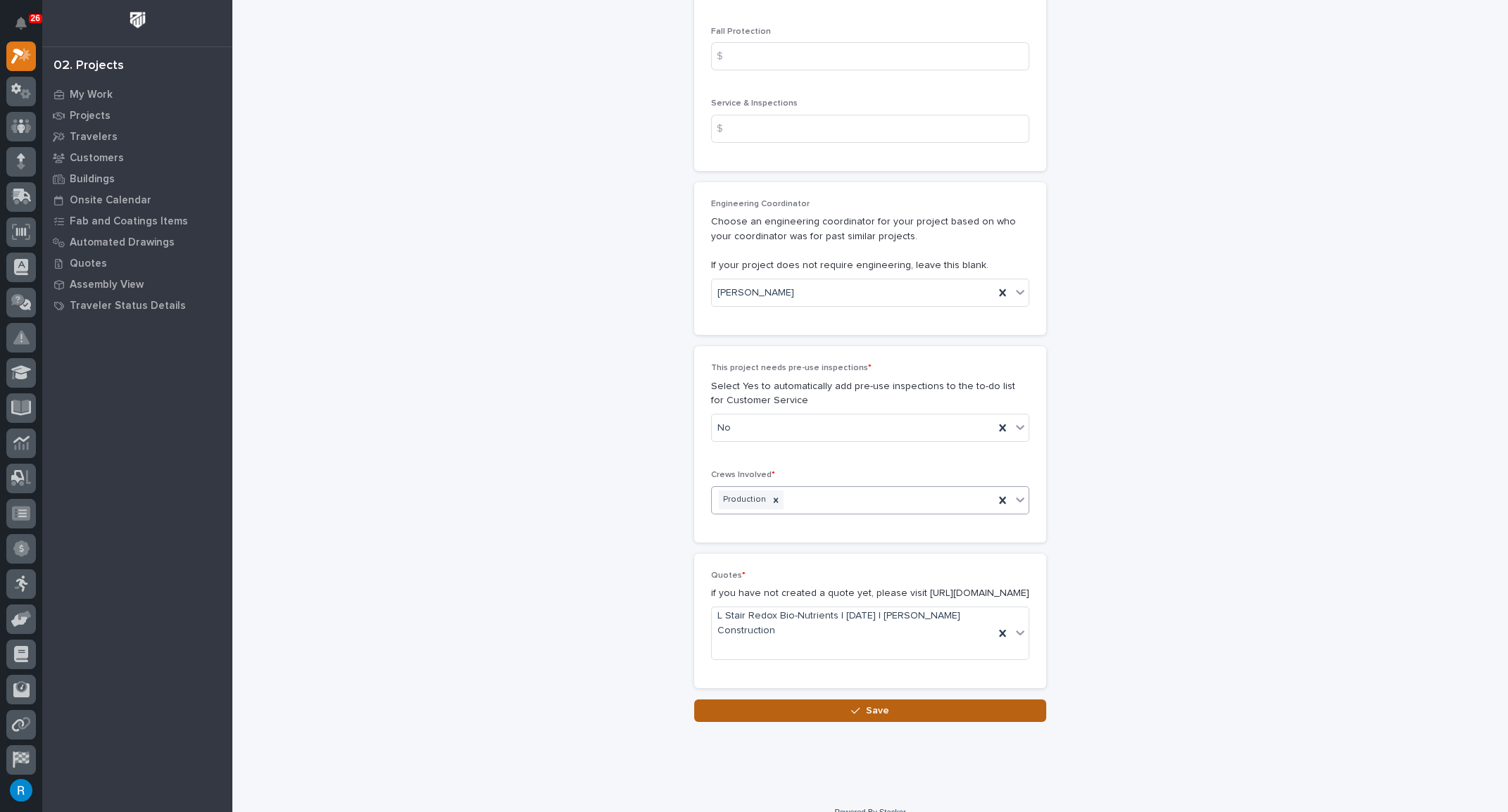
click at [866, 704] on span "Save" at bounding box center [877, 710] width 23 height 13
